Goal: Task Accomplishment & Management: Manage account settings

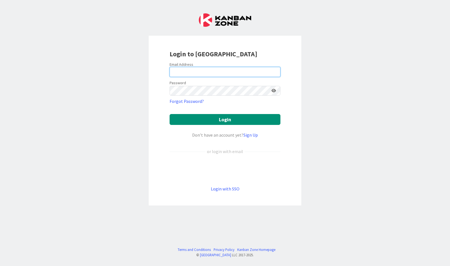
type input "[EMAIL_ADDRESS][DOMAIN_NAME]"
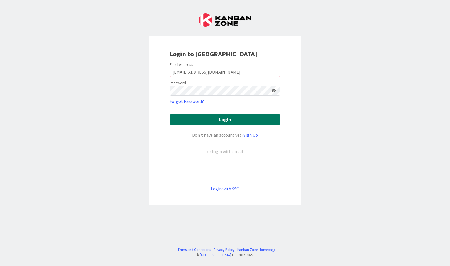
click at [194, 117] on button "Login" at bounding box center [225, 119] width 111 height 11
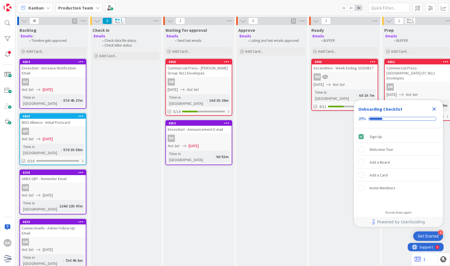
click at [437, 112] on icon "Close Checklist" at bounding box center [434, 109] width 7 height 7
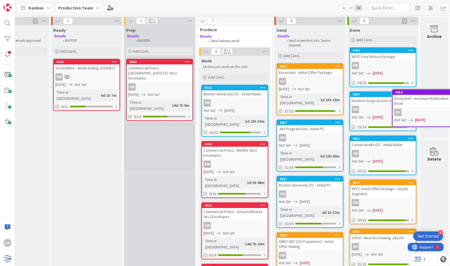
scroll to position [0, 262]
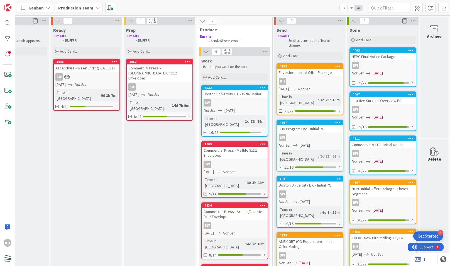
click at [376, 115] on span "[DATE]" at bounding box center [378, 117] width 10 height 6
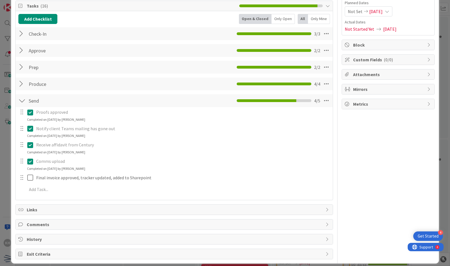
scroll to position [69, 0]
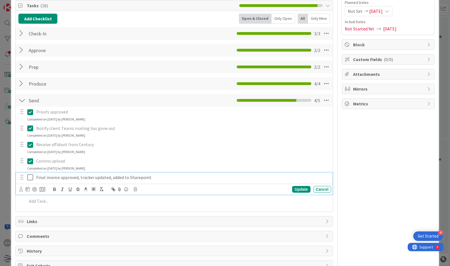
click at [28, 177] on icon at bounding box center [31, 177] width 8 height 7
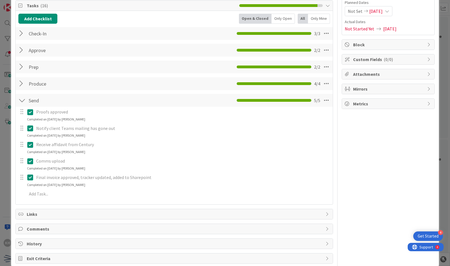
scroll to position [0, 0]
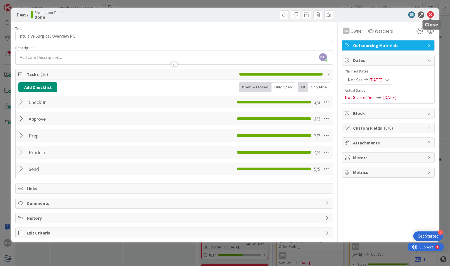
click at [429, 14] on icon at bounding box center [430, 14] width 7 height 7
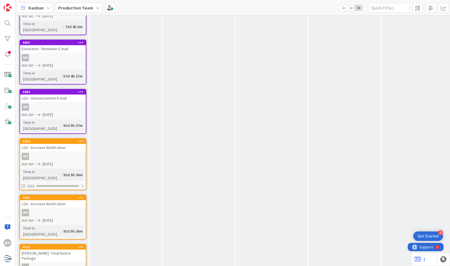
scroll to position [184, 0]
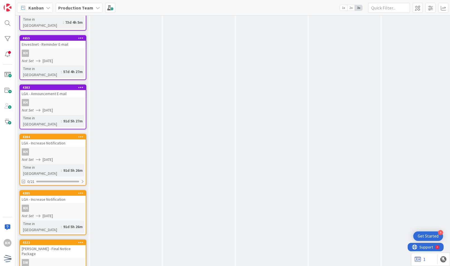
click at [83, 135] on icon at bounding box center [80, 137] width 5 height 4
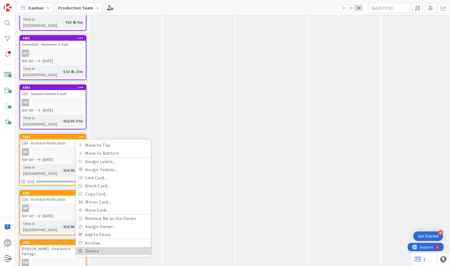
click at [88, 247] on link "Delete" at bounding box center [113, 251] width 75 height 8
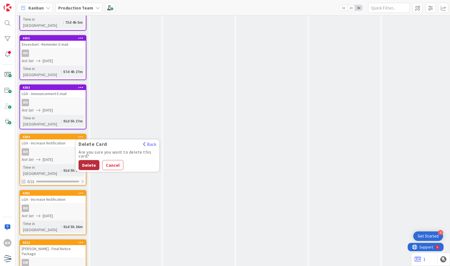
click at [94, 160] on button "Delete" at bounding box center [89, 165] width 21 height 10
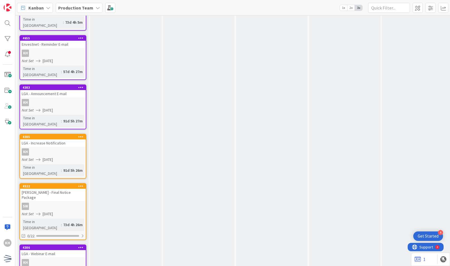
click at [80, 135] on icon at bounding box center [80, 137] width 5 height 4
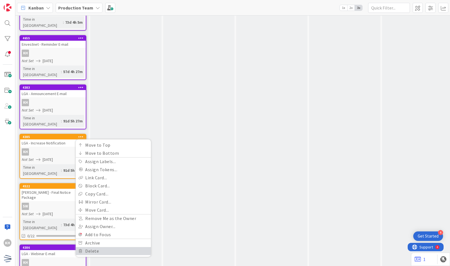
click at [91, 247] on link "Delete" at bounding box center [113, 251] width 75 height 8
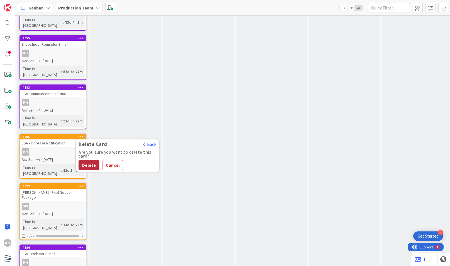
click at [91, 160] on button "Delete" at bounding box center [89, 165] width 21 height 10
